Goal: Task Accomplishment & Management: Complete application form

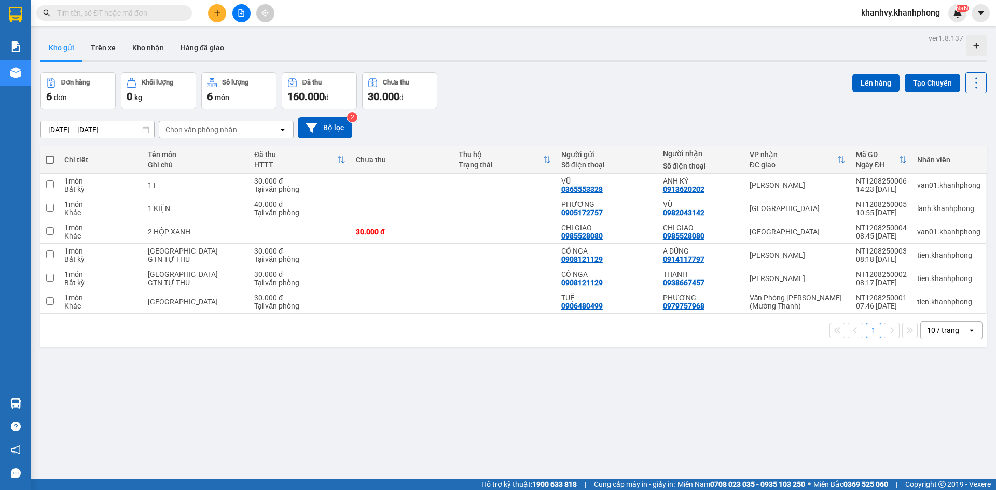
click at [210, 20] on div at bounding box center [241, 13] width 78 height 18
click at [205, 10] on div at bounding box center [241, 13] width 78 height 18
click at [217, 14] on icon "plus" at bounding box center [217, 12] width 7 height 7
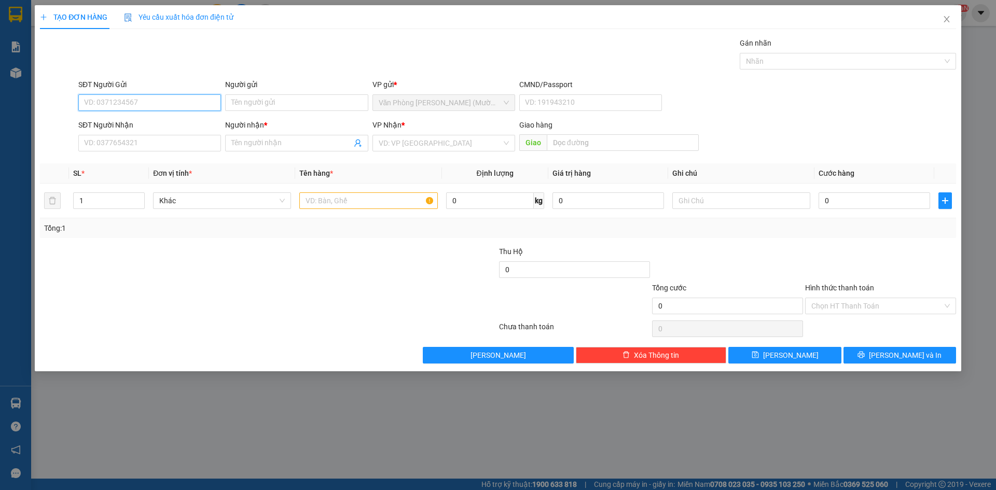
click at [183, 99] on input "SĐT Người Gửi" at bounding box center [149, 102] width 143 height 17
type input "0907414771"
drag, startPoint x: 194, startPoint y: 124, endPoint x: 172, endPoint y: 143, distance: 29.5
click at [194, 124] on div "0907414771 - CỬA HÀNG HUY MY" at bounding box center [150, 123] width 130 height 11
type input "CỬA HÀNG HUY MY"
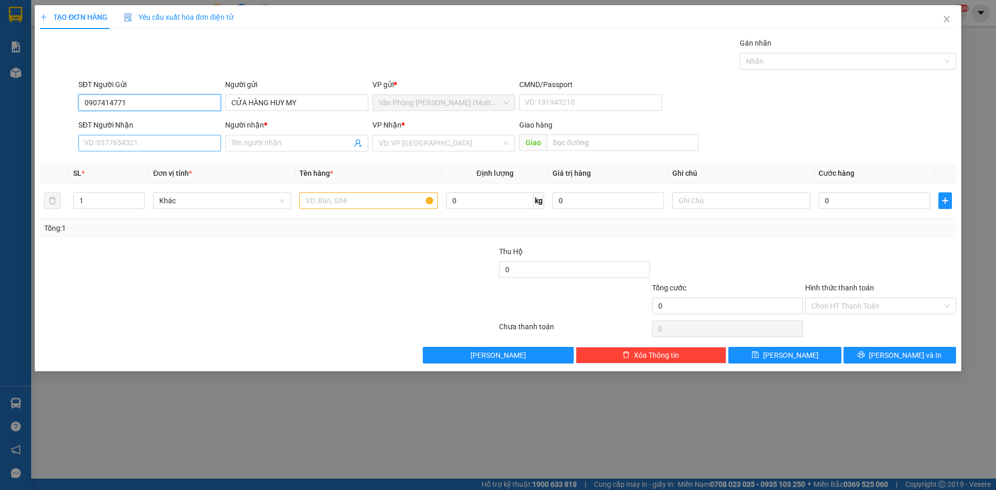
type input "0907414771"
click at [155, 143] on input "SĐT Người Nhận" at bounding box center [149, 143] width 143 height 17
type input "0833924924"
click at [268, 144] on input "Người nhận *" at bounding box center [291, 142] width 120 height 11
type input "PHÚC THỊNH"
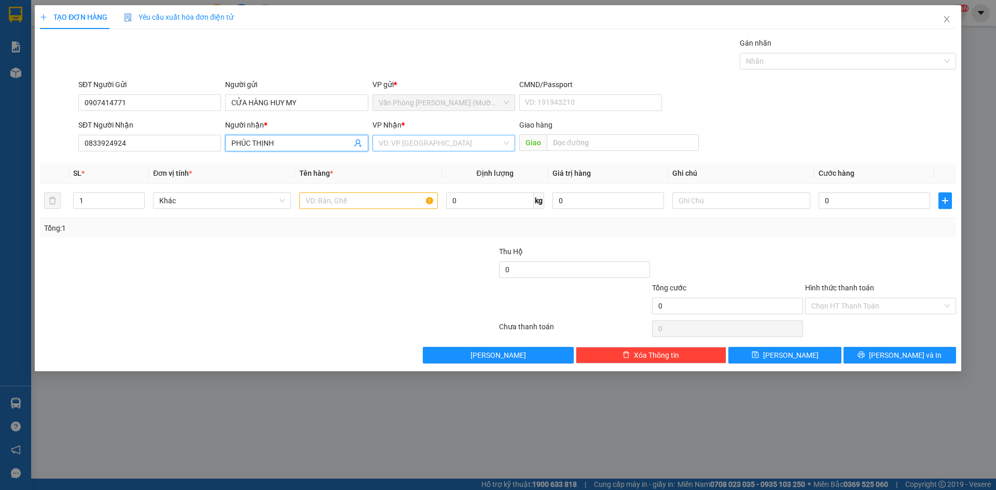
click at [478, 146] on input "search" at bounding box center [440, 143] width 123 height 16
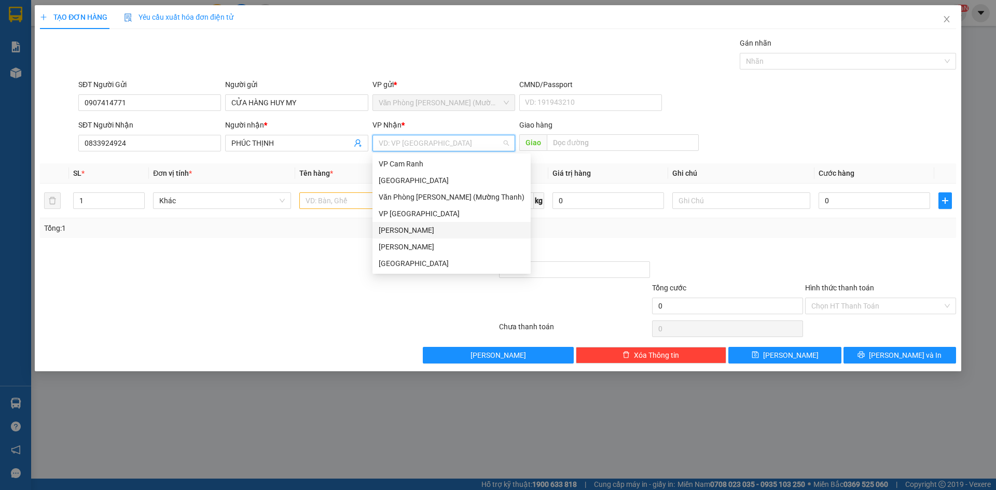
click at [412, 229] on div "[PERSON_NAME]" at bounding box center [452, 230] width 146 height 11
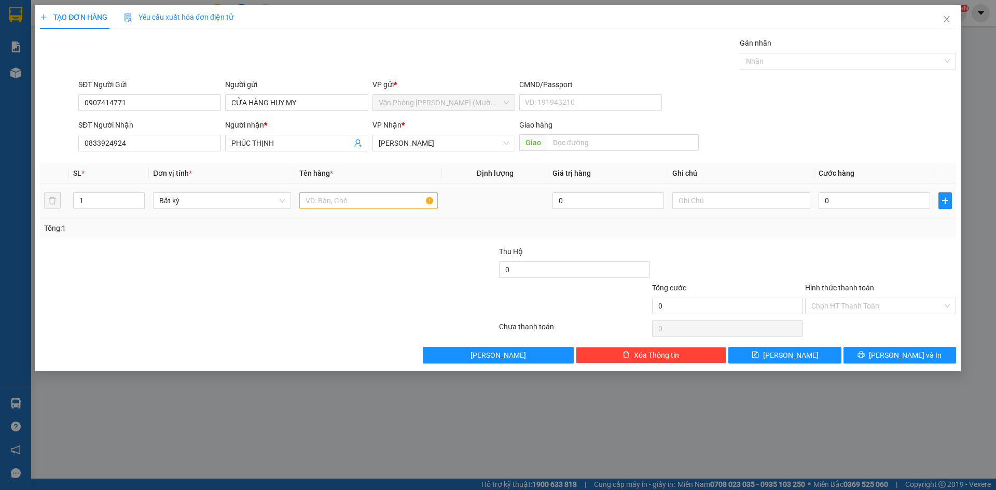
click at [352, 210] on div at bounding box center [368, 200] width 138 height 21
click at [354, 205] on input "text" at bounding box center [368, 200] width 138 height 17
type input "HỘP GIẤY"
click at [842, 197] on input "0" at bounding box center [874, 200] width 112 height 17
type input "3"
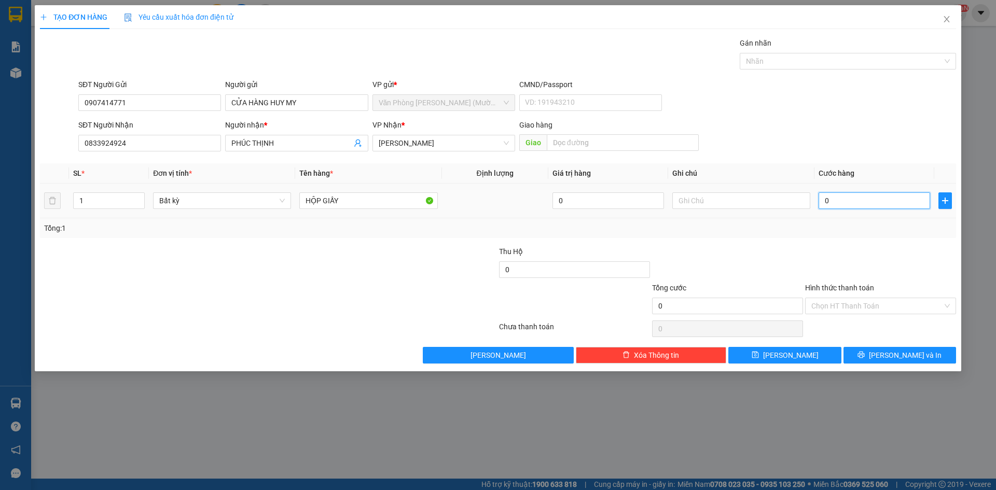
type input "3"
type input "30"
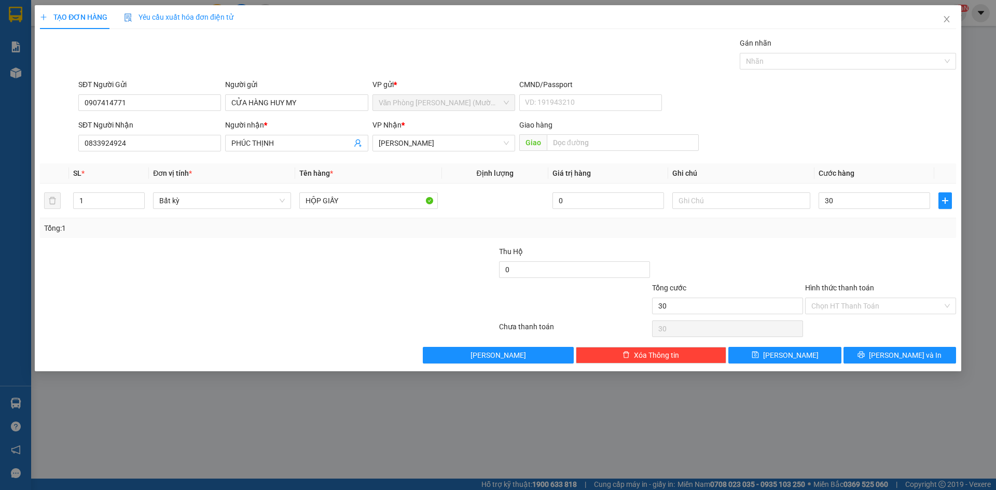
type input "30.000"
click at [856, 236] on div "Tổng: 1" at bounding box center [498, 228] width 916 height 20
click at [858, 303] on input "Hình thức thanh toán" at bounding box center [876, 306] width 131 height 16
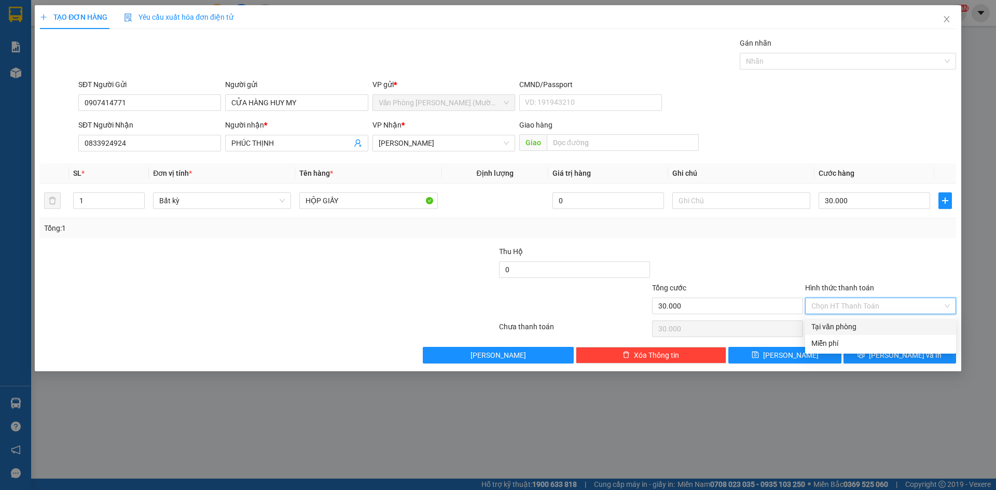
click at [833, 328] on div "Tại văn phòng" at bounding box center [880, 326] width 138 height 11
type input "0"
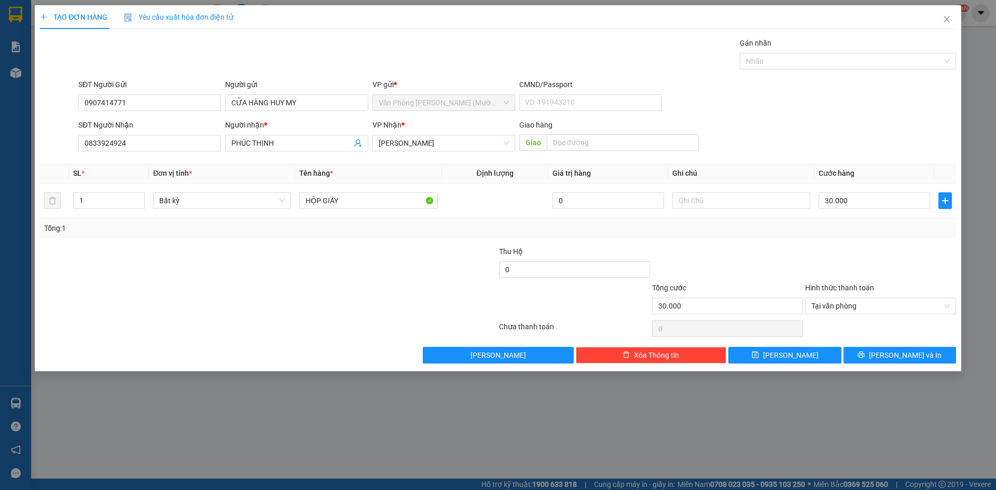
click at [809, 251] on div at bounding box center [880, 264] width 153 height 36
click at [914, 357] on span "[PERSON_NAME] và In" at bounding box center [905, 355] width 73 height 11
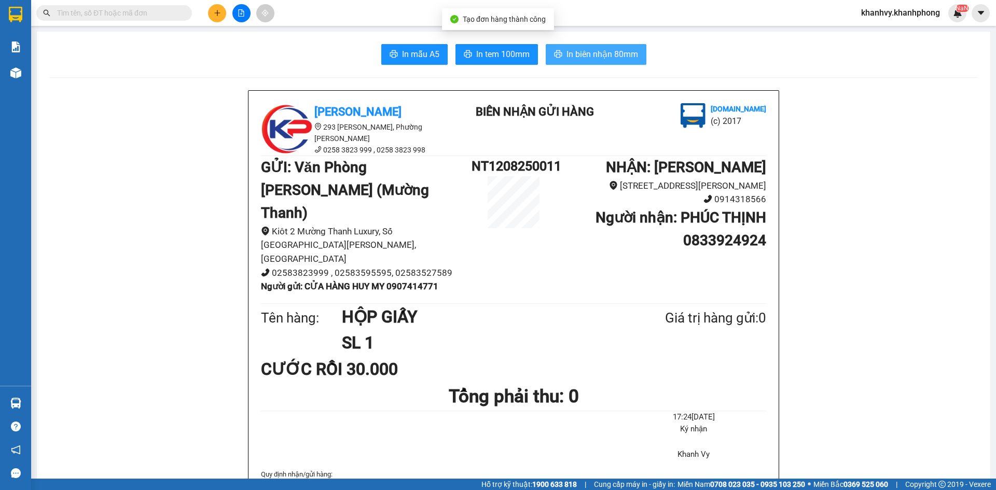
click at [620, 47] on button "In biên nhận 80mm" at bounding box center [596, 54] width 101 height 21
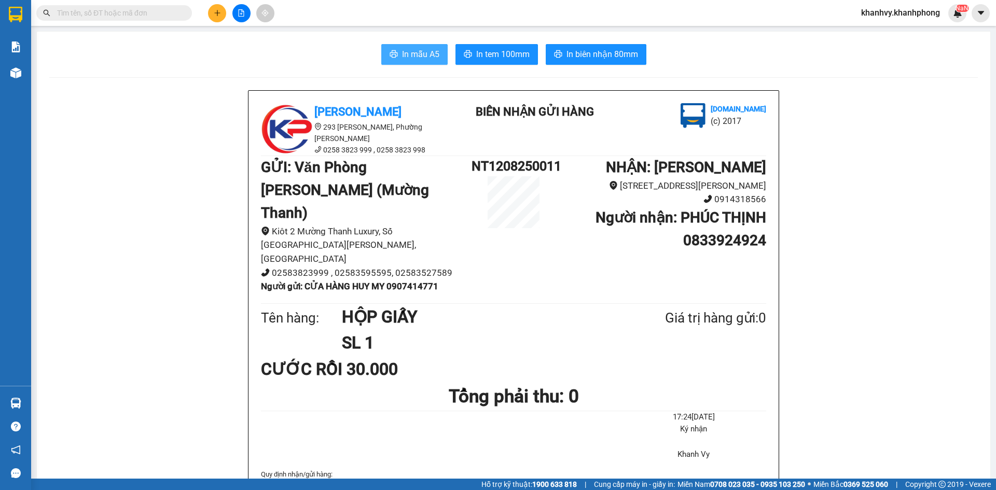
click at [403, 61] on button "In mẫu A5" at bounding box center [414, 54] width 66 height 21
click at [219, 15] on icon "plus" at bounding box center [217, 12] width 7 height 7
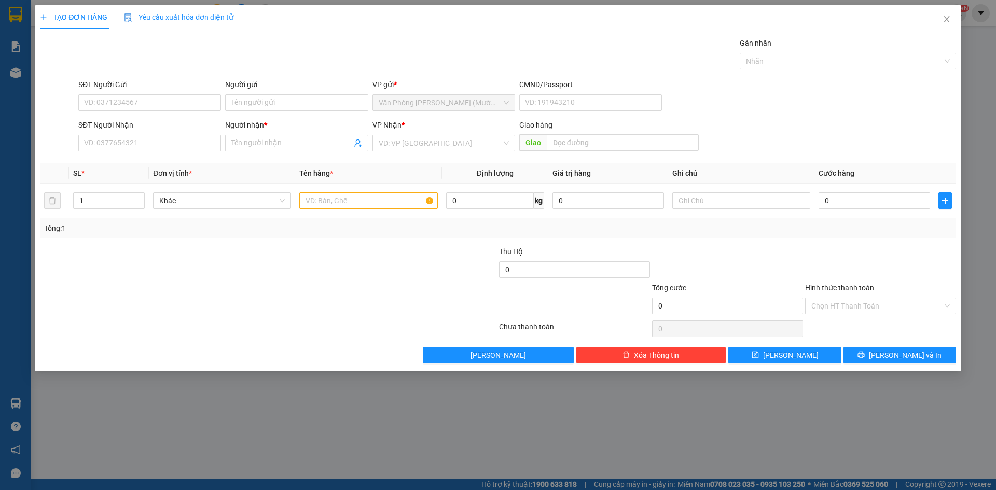
drag, startPoint x: 995, startPoint y: 2, endPoint x: 991, endPoint y: 6, distance: 6.2
drag, startPoint x: 991, startPoint y: 6, endPoint x: 152, endPoint y: 105, distance: 844.0
click at [152, 105] on input "SĐT Người Gửi" at bounding box center [149, 102] width 143 height 17
type input "0989976139"
click at [172, 118] on div "0989976139 - CHÚ LUU" at bounding box center [150, 123] width 130 height 11
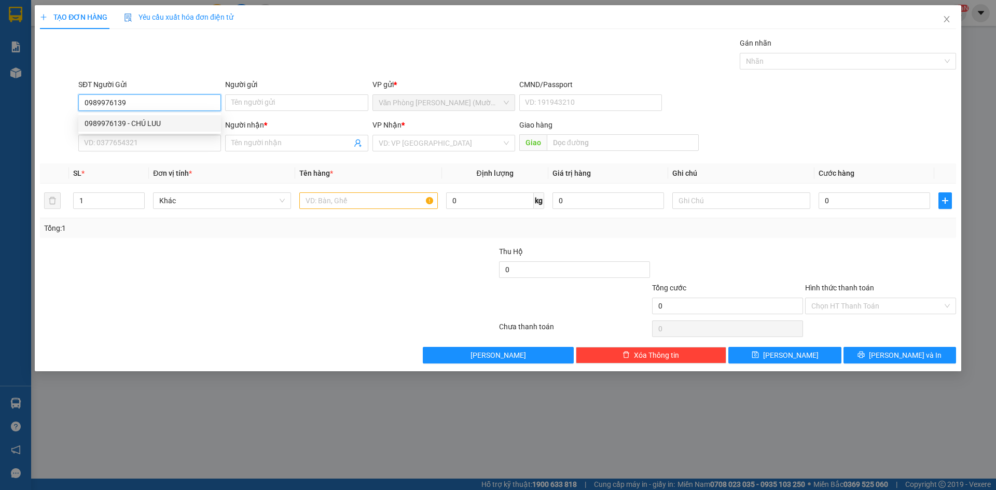
type input "CHÚ LUU"
type input "0989976139"
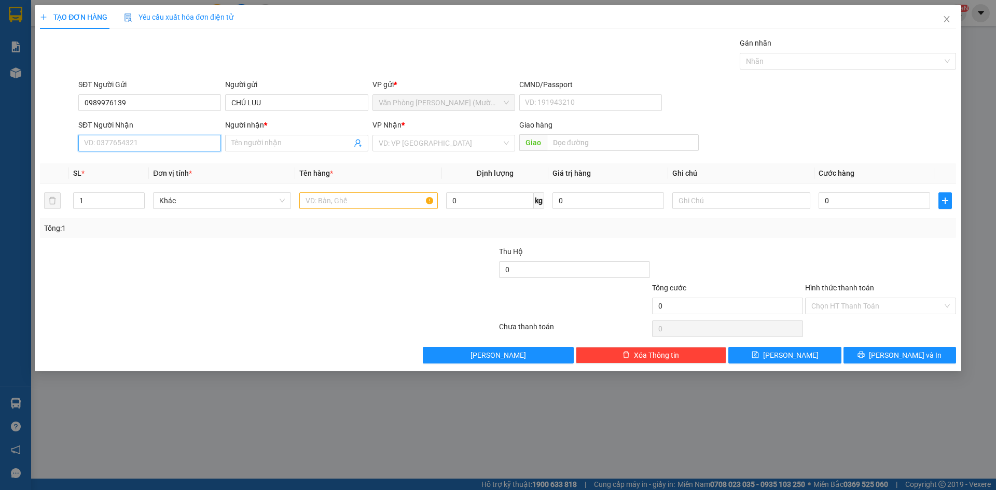
click at [165, 137] on input "SĐT Người Nhận" at bounding box center [149, 143] width 143 height 17
click at [165, 148] on input "SĐT Người Nhận" at bounding box center [149, 143] width 143 height 17
click at [161, 183] on div "0797991333 - [DEMOGRAPHIC_DATA]" at bounding box center [150, 180] width 130 height 11
type input "0797991333"
type input "[DEMOGRAPHIC_DATA]"
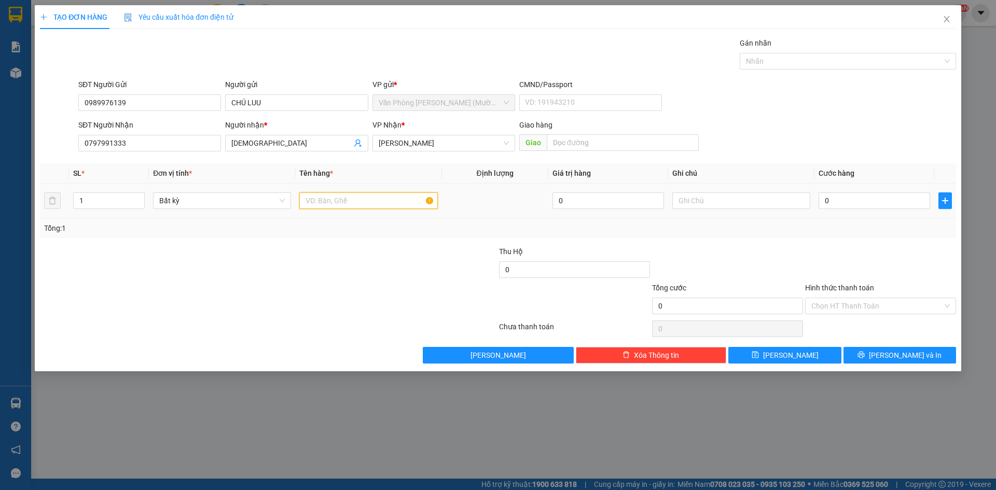
click at [361, 204] on input "text" at bounding box center [368, 200] width 138 height 17
type input "TG"
click at [127, 201] on input "1" at bounding box center [109, 201] width 71 height 16
type input "2"
click at [358, 326] on div at bounding box center [268, 328] width 459 height 21
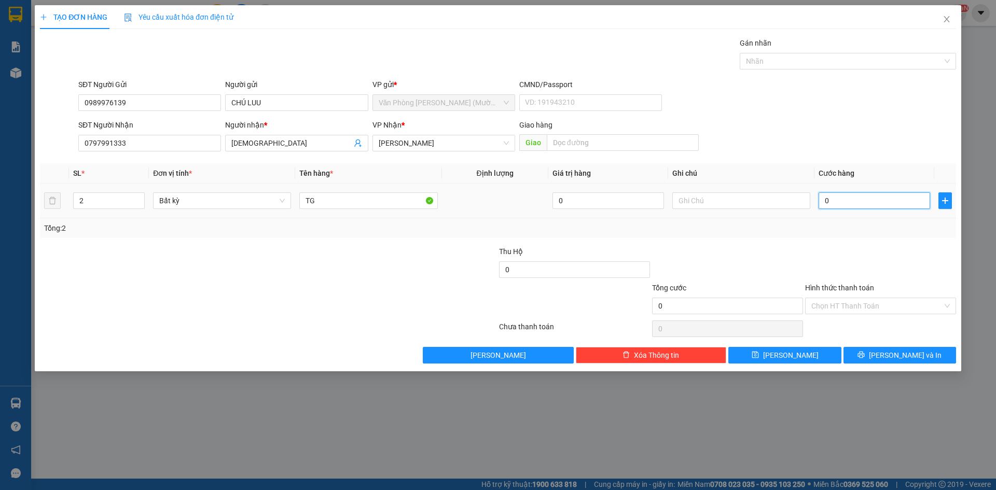
click at [840, 203] on input "0" at bounding box center [874, 200] width 112 height 17
type input "9"
type input "90"
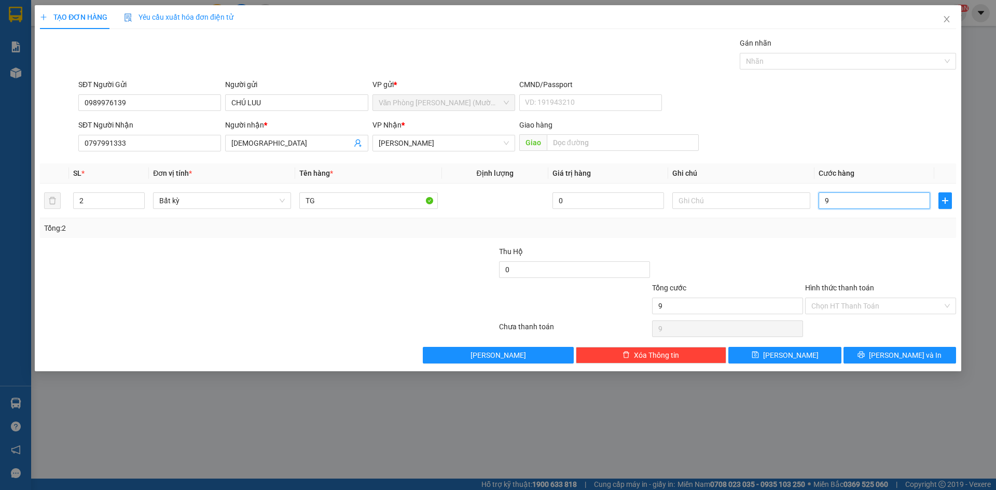
type input "90"
click at [773, 281] on div at bounding box center [727, 264] width 153 height 36
type input "90.000"
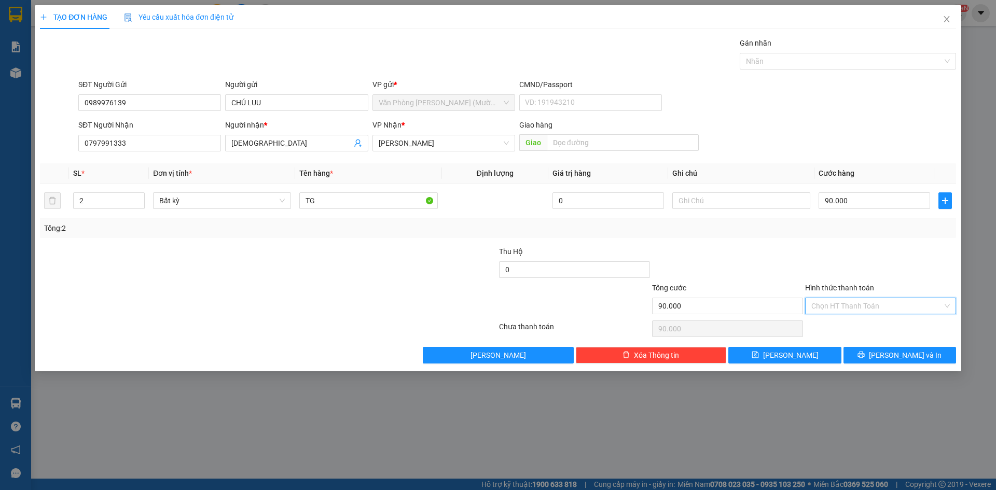
click at [866, 306] on input "Hình thức thanh toán" at bounding box center [876, 306] width 131 height 16
click at [858, 326] on div "Tại văn phòng" at bounding box center [880, 326] width 138 height 11
type input "0"
click at [872, 354] on button "[PERSON_NAME] và In" at bounding box center [899, 355] width 113 height 17
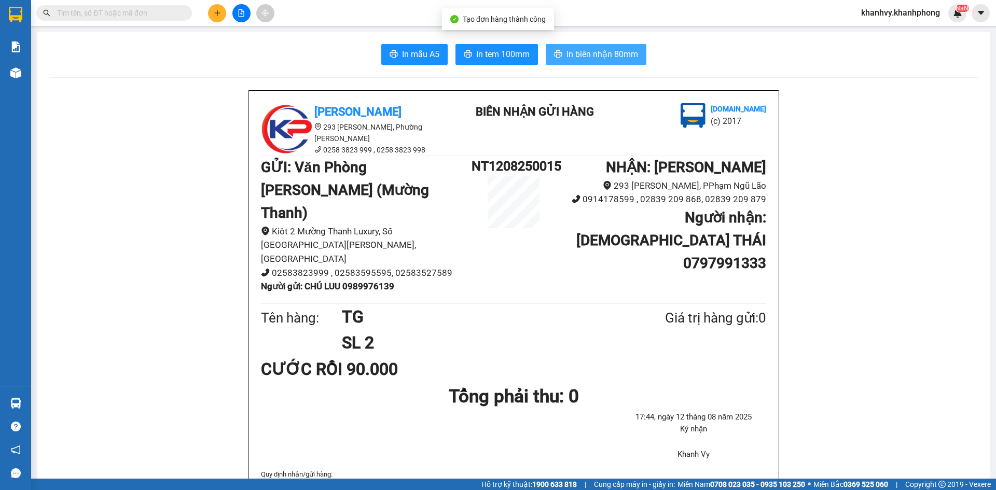
click at [603, 55] on span "In biên nhận 80mm" at bounding box center [602, 54] width 72 height 13
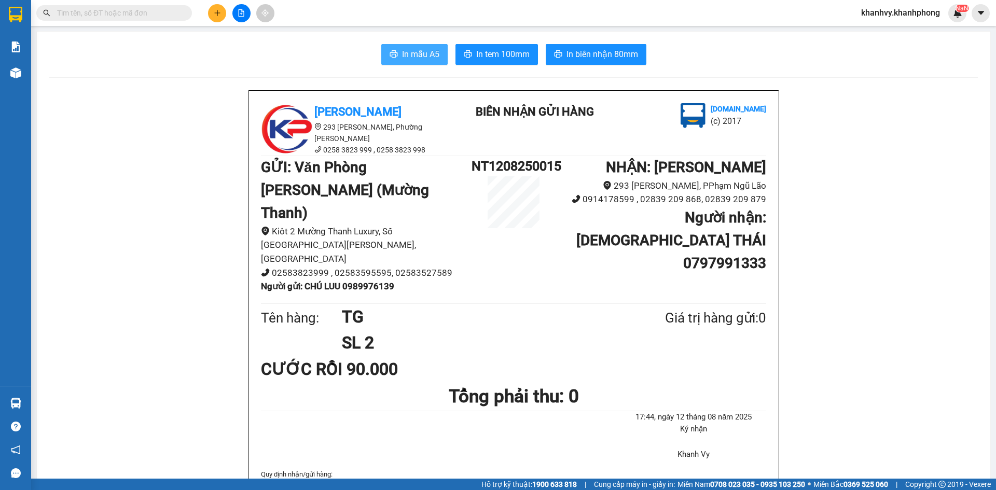
click at [417, 52] on span "In mẫu A5" at bounding box center [420, 54] width 37 height 13
click at [218, 11] on icon "plus" at bounding box center [217, 12] width 7 height 7
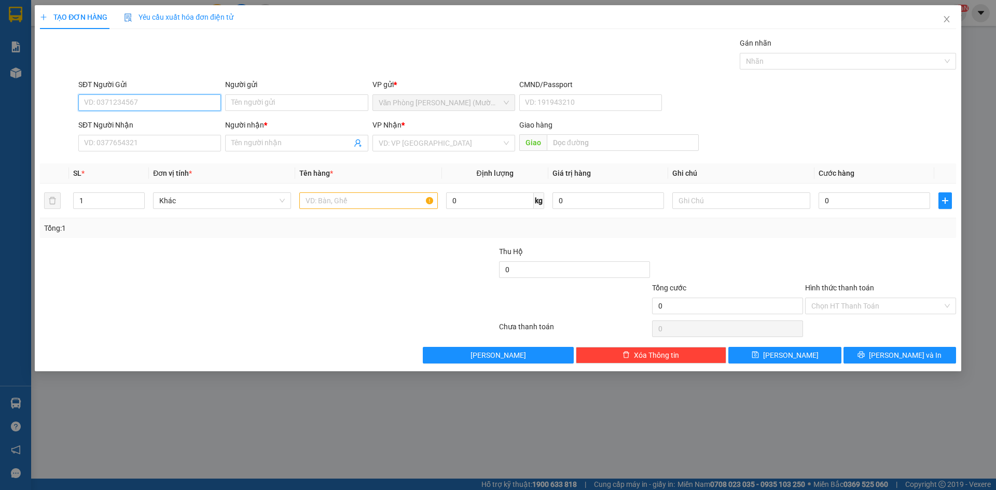
click at [179, 102] on input "SĐT Người Gửi" at bounding box center [149, 102] width 143 height 17
drag, startPoint x: 995, startPoint y: 231, endPoint x: 173, endPoint y: 98, distance: 833.4
click at [173, 98] on input "SĐT Người Gửi" at bounding box center [149, 102] width 143 height 17
click at [155, 100] on input "0905432443" at bounding box center [149, 102] width 143 height 17
click at [151, 106] on input "0905432443" at bounding box center [149, 102] width 143 height 17
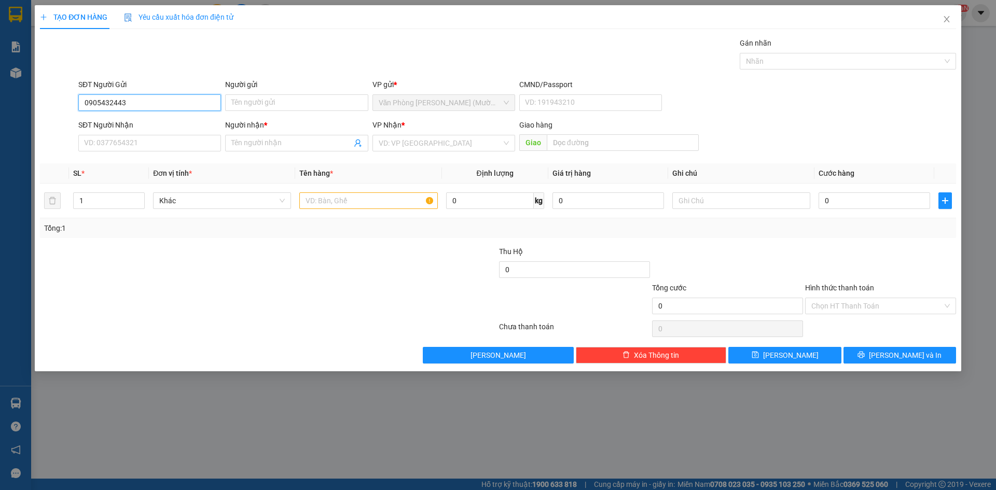
click at [148, 104] on input "0905432443" at bounding box center [149, 102] width 143 height 17
click at [108, 104] on input "0905432443" at bounding box center [149, 102] width 143 height 17
click at [103, 102] on input "0905432443" at bounding box center [149, 102] width 143 height 17
type input "0905932443"
click at [161, 125] on div "0905932443 - KIÊN" at bounding box center [150, 123] width 130 height 11
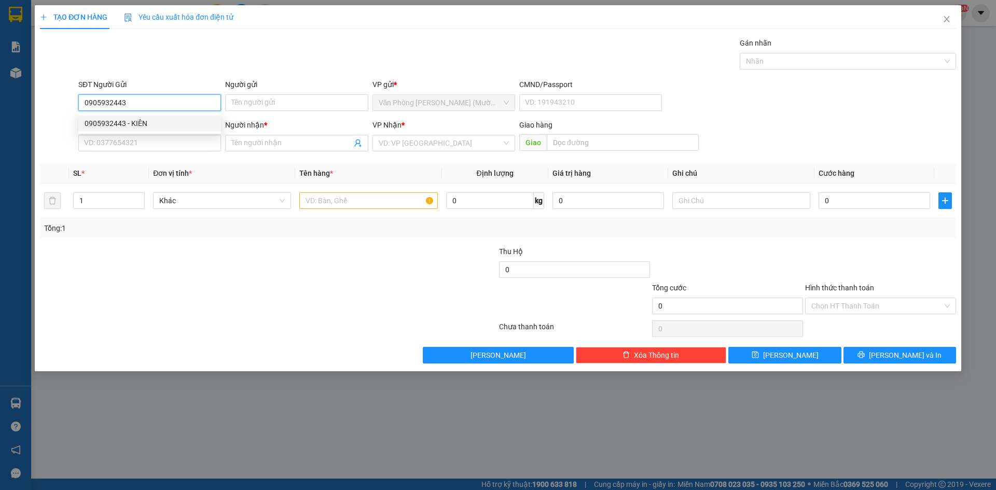
type input "KIÊN"
type input "0905932443"
click at [163, 140] on input "SĐT Người Nhận" at bounding box center [149, 143] width 143 height 17
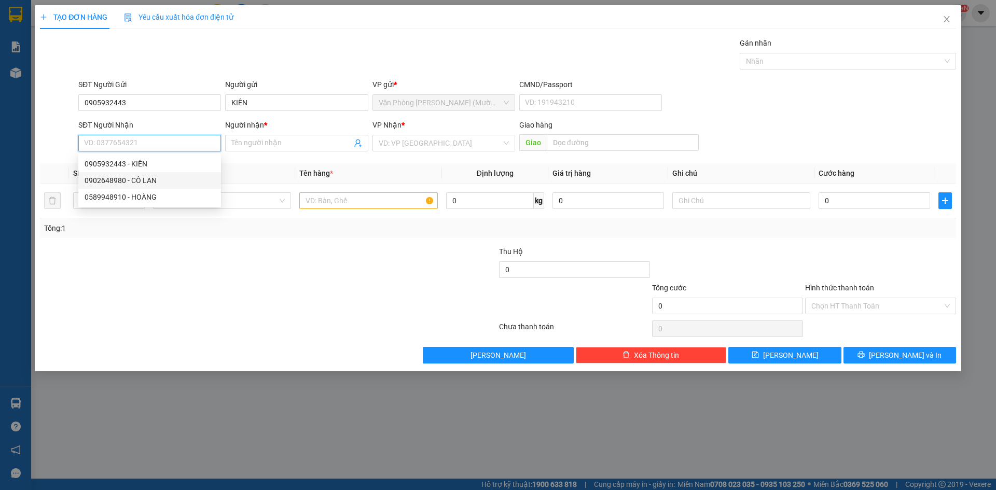
click at [170, 178] on div "0902648980 - CÔ LAN" at bounding box center [150, 180] width 130 height 11
type input "0902648980"
type input "CÔ LAN"
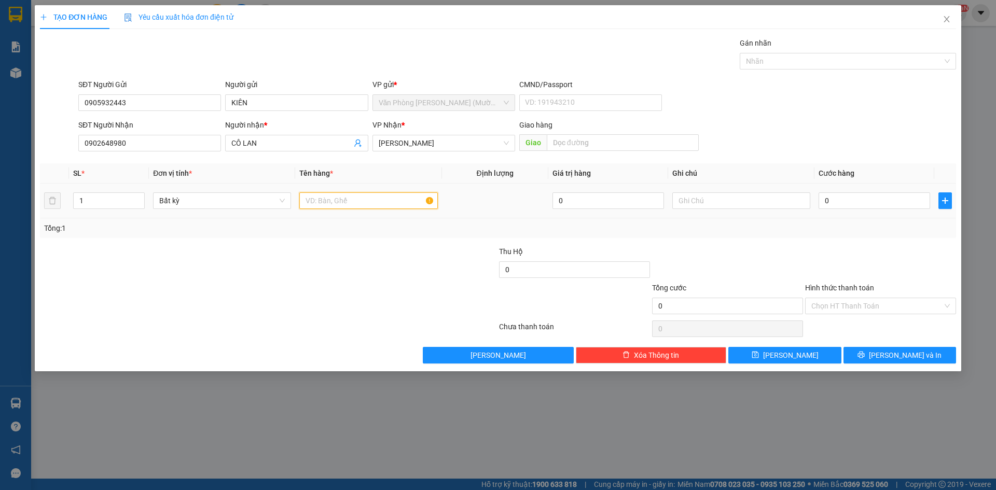
click at [378, 199] on input "text" at bounding box center [368, 200] width 138 height 17
type input "TG"
click at [867, 212] on td "0" at bounding box center [874, 201] width 120 height 35
click at [873, 203] on input "0" at bounding box center [874, 200] width 112 height 17
type input "6"
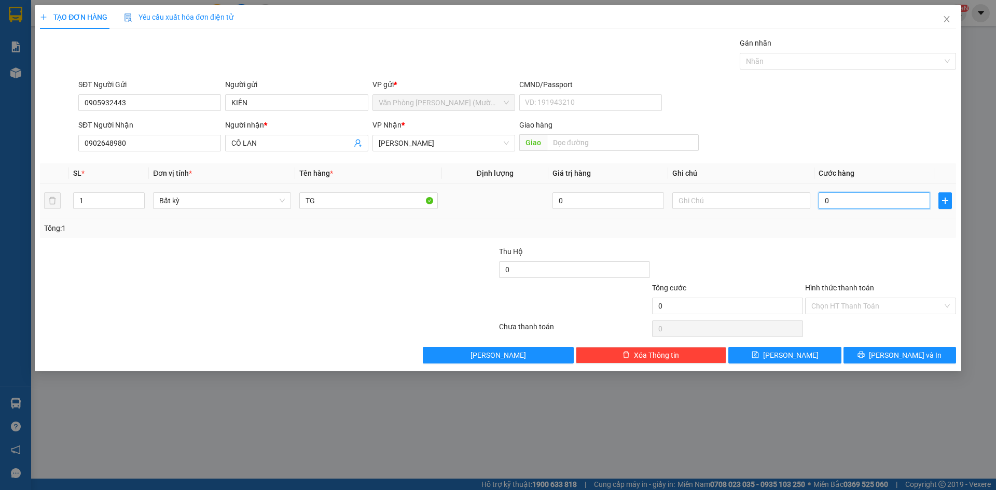
type input "6"
type input "60"
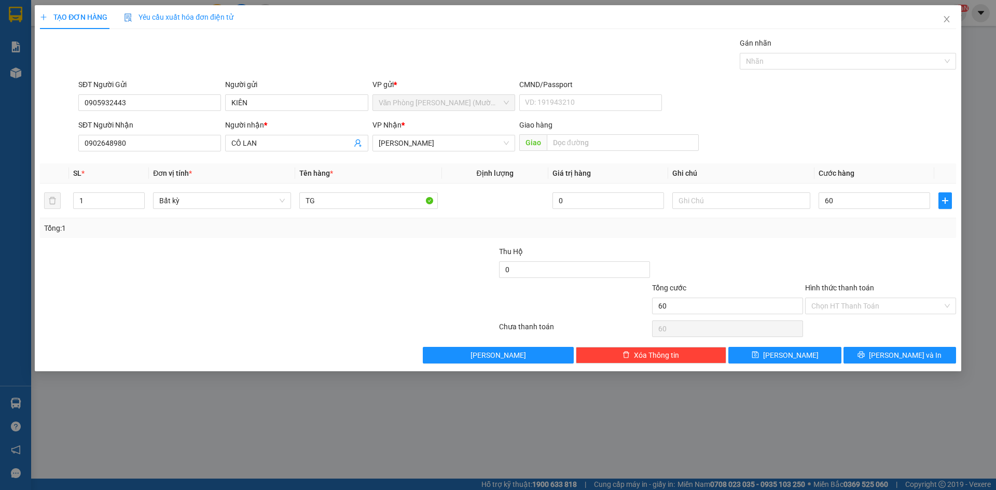
type input "60.000"
click at [804, 263] on div at bounding box center [880, 264] width 153 height 36
click at [953, 23] on span "Close" at bounding box center [946, 19] width 29 height 29
